Goal: Transaction & Acquisition: Obtain resource

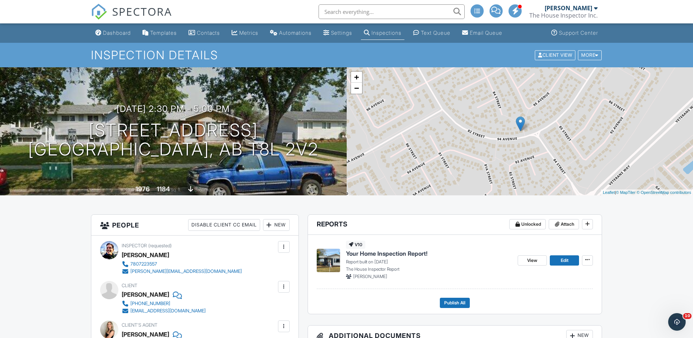
click at [250, 32] on div "Metrics" at bounding box center [248, 33] width 19 height 6
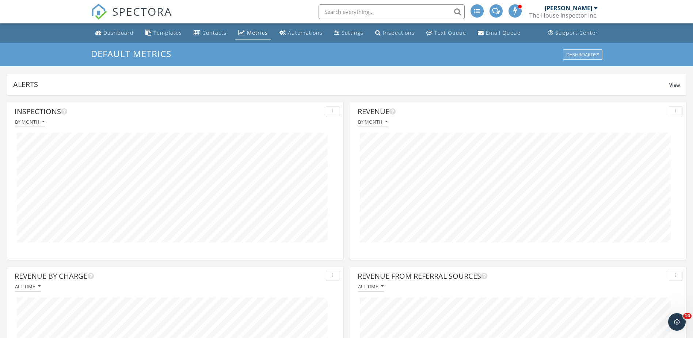
click at [576, 53] on div "Dashboards" at bounding box center [582, 54] width 33 height 5
click at [572, 34] on div "Support Center" at bounding box center [576, 32] width 43 height 7
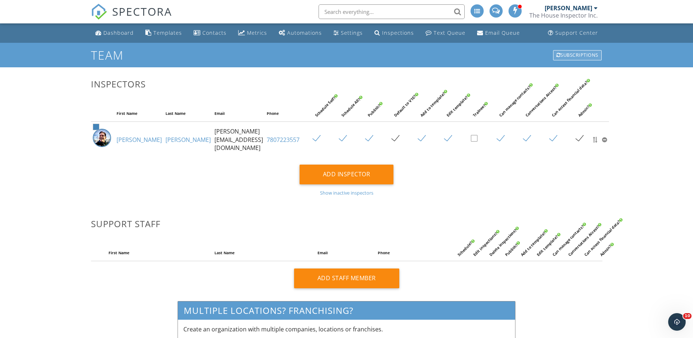
click at [585, 54] on div "Subscriptions" at bounding box center [577, 55] width 49 height 10
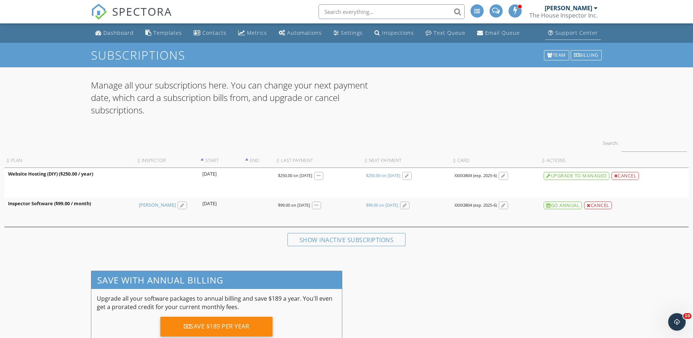
click at [572, 32] on div "Support Center" at bounding box center [576, 32] width 43 height 7
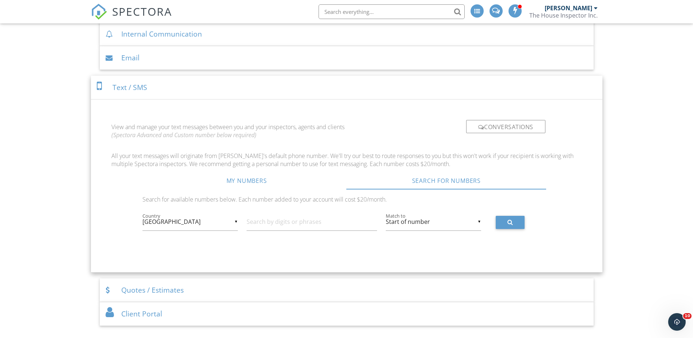
scroll to position [365, 0]
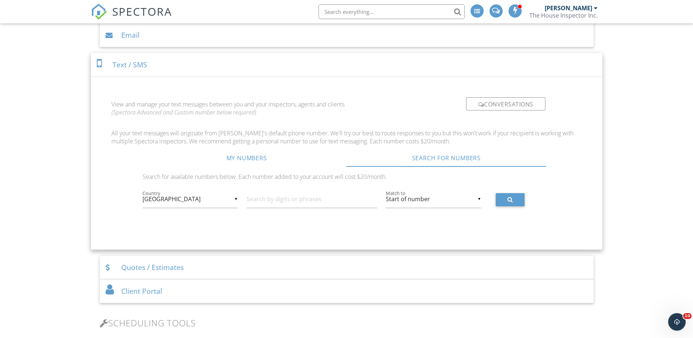
click at [110, 63] on div "Text / SMS" at bounding box center [347, 65] width 512 height 24
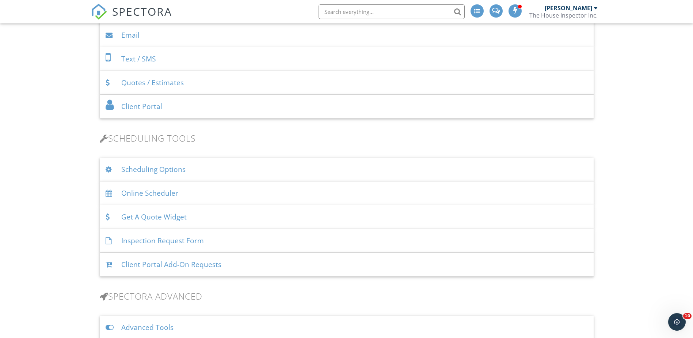
click at [138, 81] on div "Quotes / Estimates" at bounding box center [347, 83] width 494 height 24
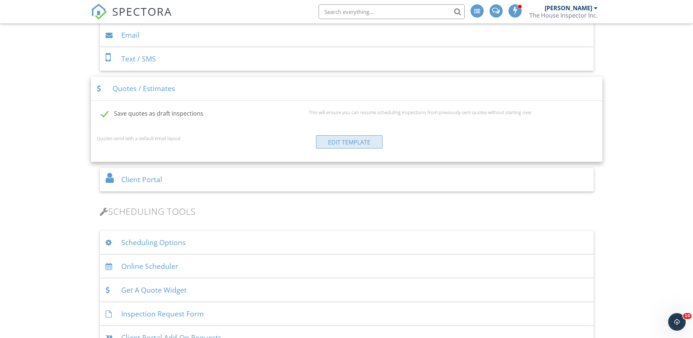
click at [339, 141] on link "Edit Template" at bounding box center [349, 141] width 67 height 13
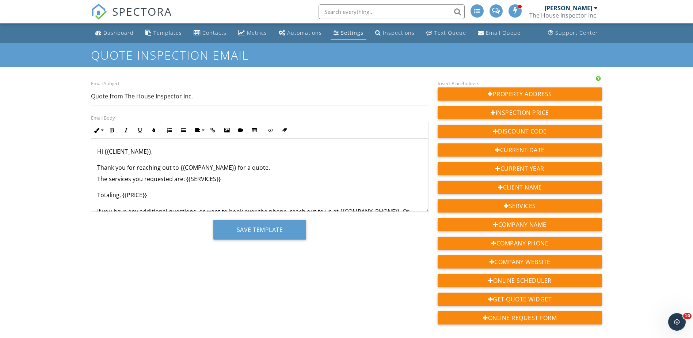
click at [479, 8] on span at bounding box center [477, 11] width 6 height 6
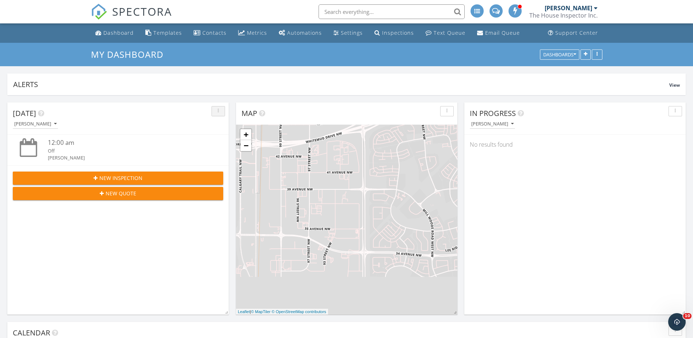
click at [218, 111] on icon "button" at bounding box center [218, 111] width 1 height 5
click at [217, 111] on div "button" at bounding box center [218, 111] width 7 height 5
click at [39, 125] on div "Doug Aasen" at bounding box center [35, 123] width 42 height 5
click at [93, 127] on div "Doug Aasen" at bounding box center [121, 124] width 216 height 10
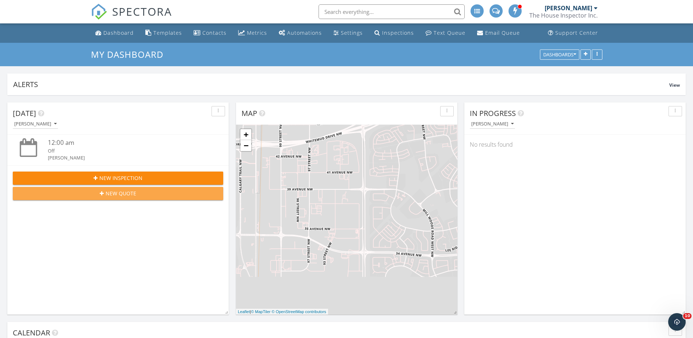
click at [122, 194] on span "New Quote" at bounding box center [121, 193] width 31 height 8
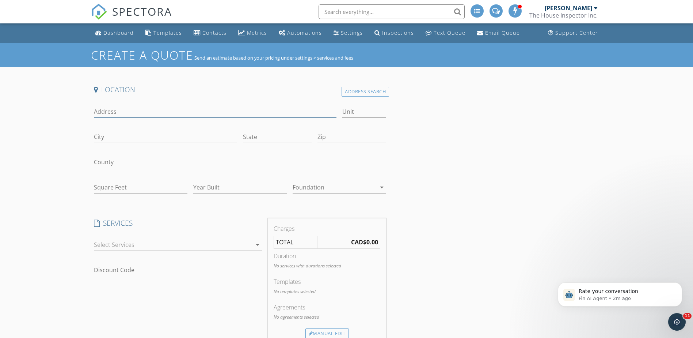
click at [113, 113] on input "Address" at bounding box center [215, 112] width 243 height 12
type input "5"
type input "[STREET_ADDRESS]"
type input "5872 through 5944"
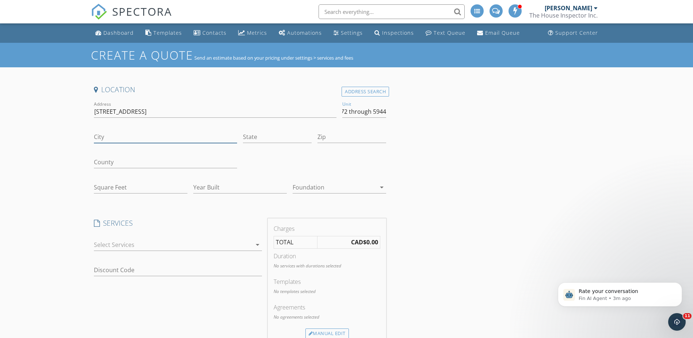
scroll to position [0, 0]
type input "[GEOGRAPHIC_DATA]"
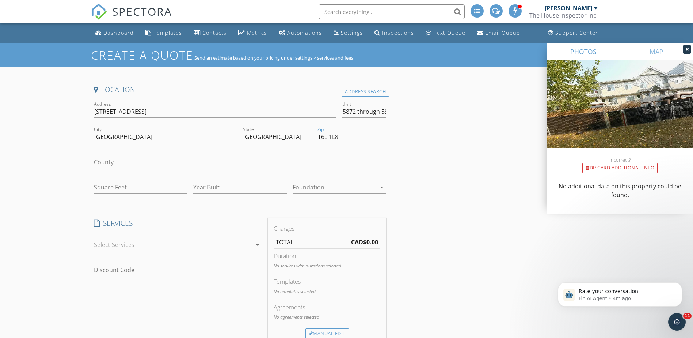
type input "T6L 1L8"
click at [108, 188] on input "Square Feet" at bounding box center [141, 187] width 94 height 12
type input "1200"
click at [208, 188] on input "Year Built" at bounding box center [240, 187] width 94 height 12
type input "1980"
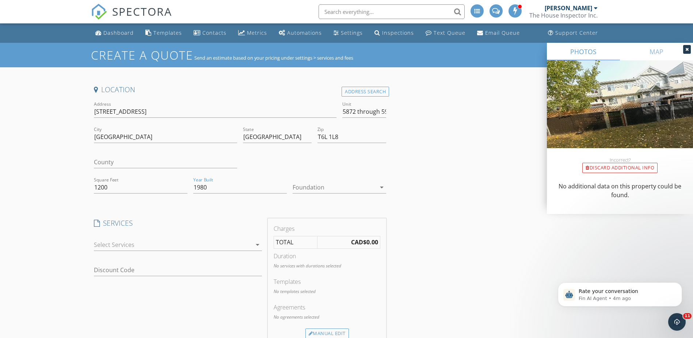
click at [325, 188] on div at bounding box center [334, 187] width 83 height 12
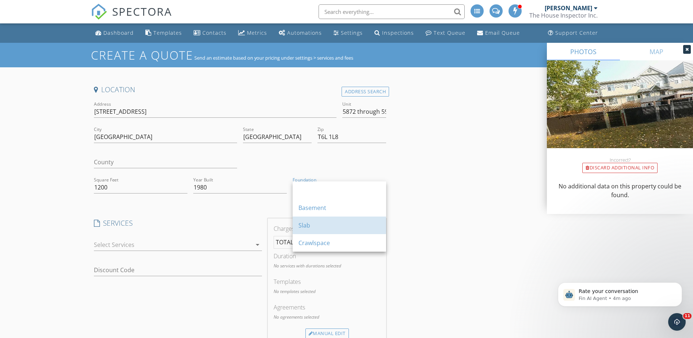
click at [323, 217] on div "Slab" at bounding box center [340, 225] width 82 height 18
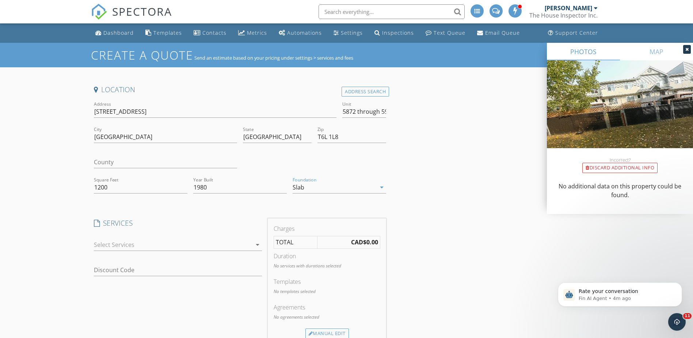
click at [327, 188] on div "Slab" at bounding box center [334, 187] width 83 height 12
click at [327, 208] on div "Basement" at bounding box center [340, 207] width 82 height 9
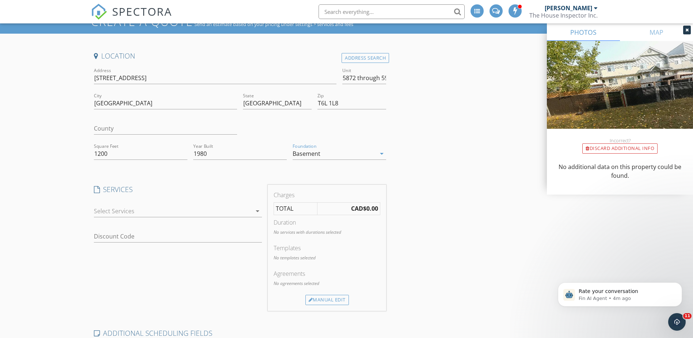
scroll to position [37, 0]
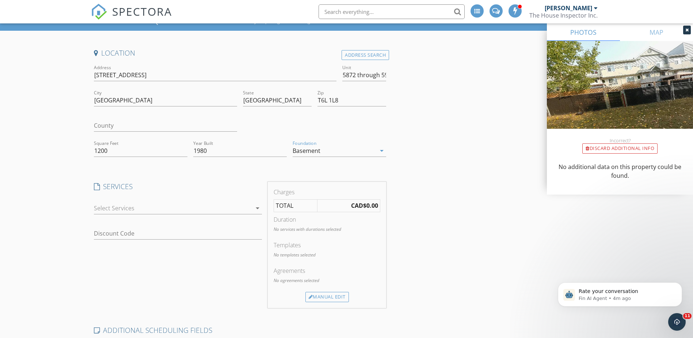
click at [107, 207] on div at bounding box center [173, 208] width 158 height 12
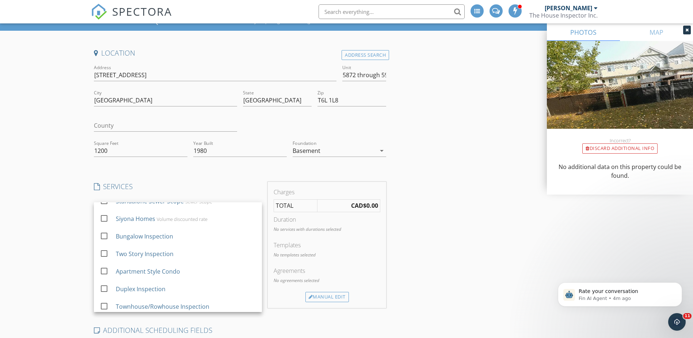
scroll to position [107, 0]
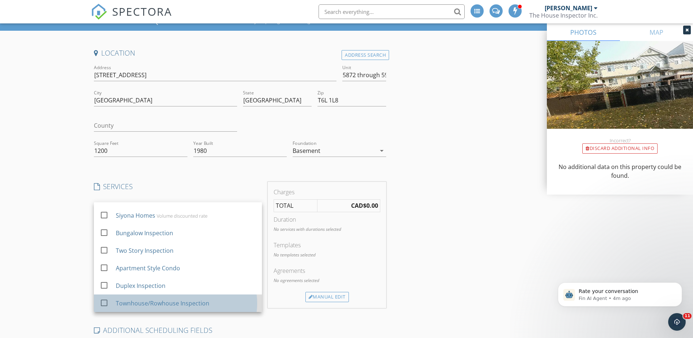
click at [146, 304] on div "Townhouse/Rowhouse Inspection" at bounding box center [162, 303] width 94 height 9
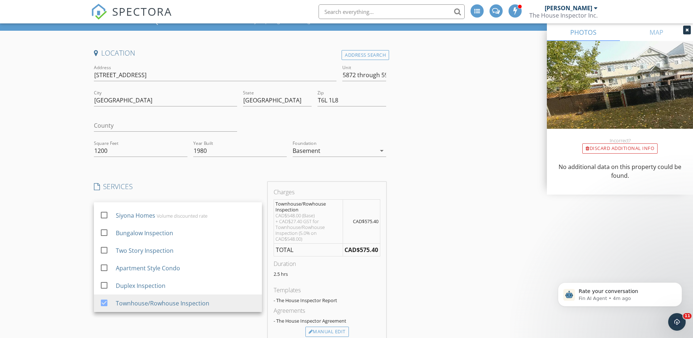
click at [43, 219] on div "Create a Quote Send an estimate based on your pricing under settings > services…" at bounding box center [346, 274] width 693 height 536
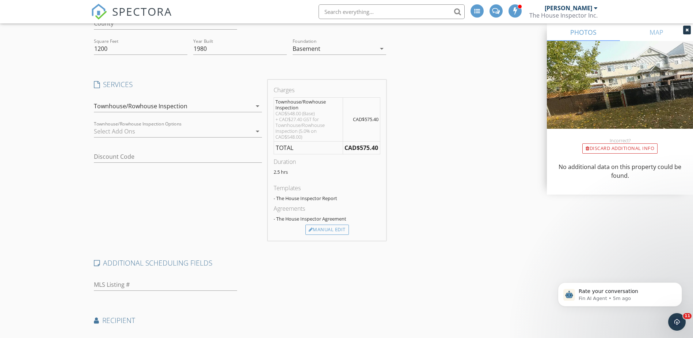
scroll to position [132, 0]
